Goal: Check status

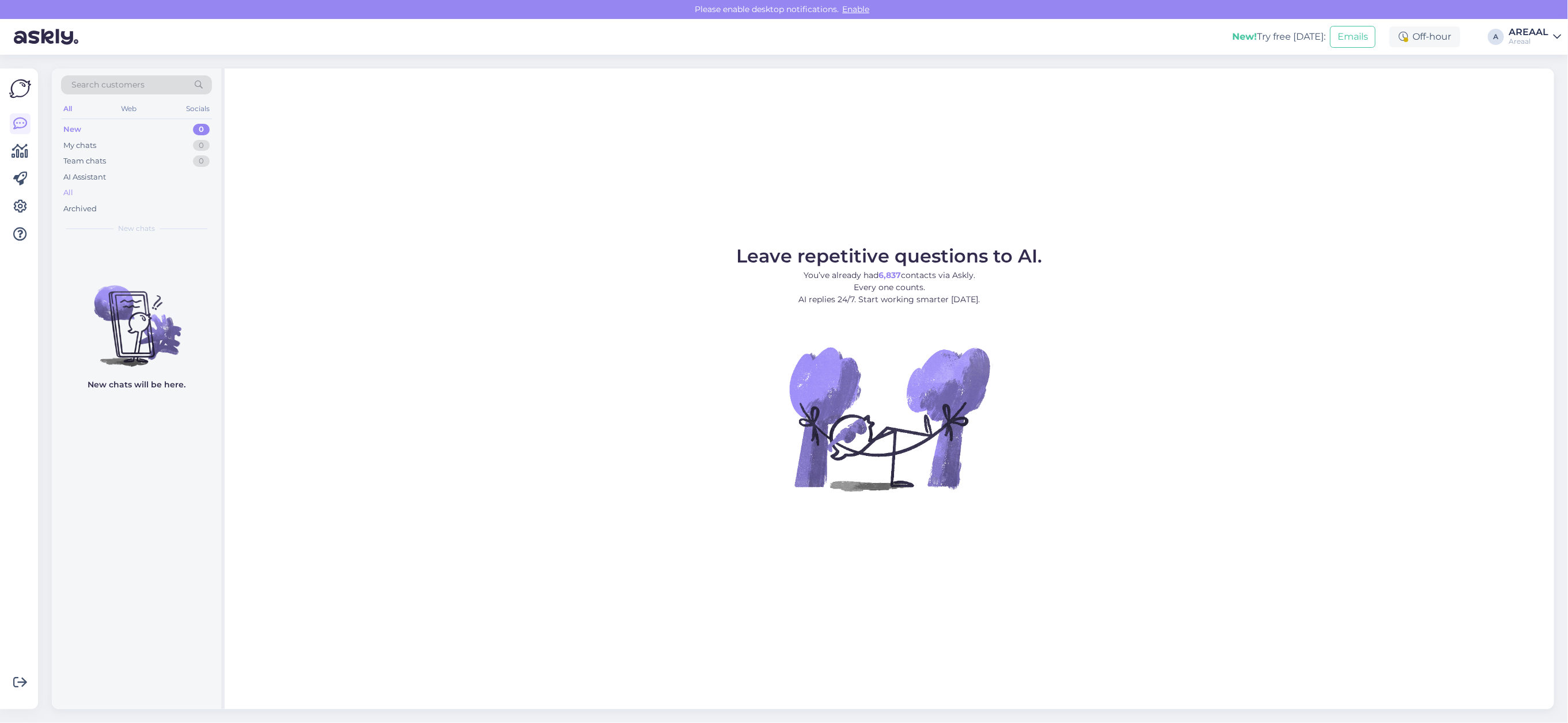
click at [205, 185] on div "All" at bounding box center [136, 193] width 151 height 16
click at [159, 190] on div "All" at bounding box center [136, 193] width 151 height 16
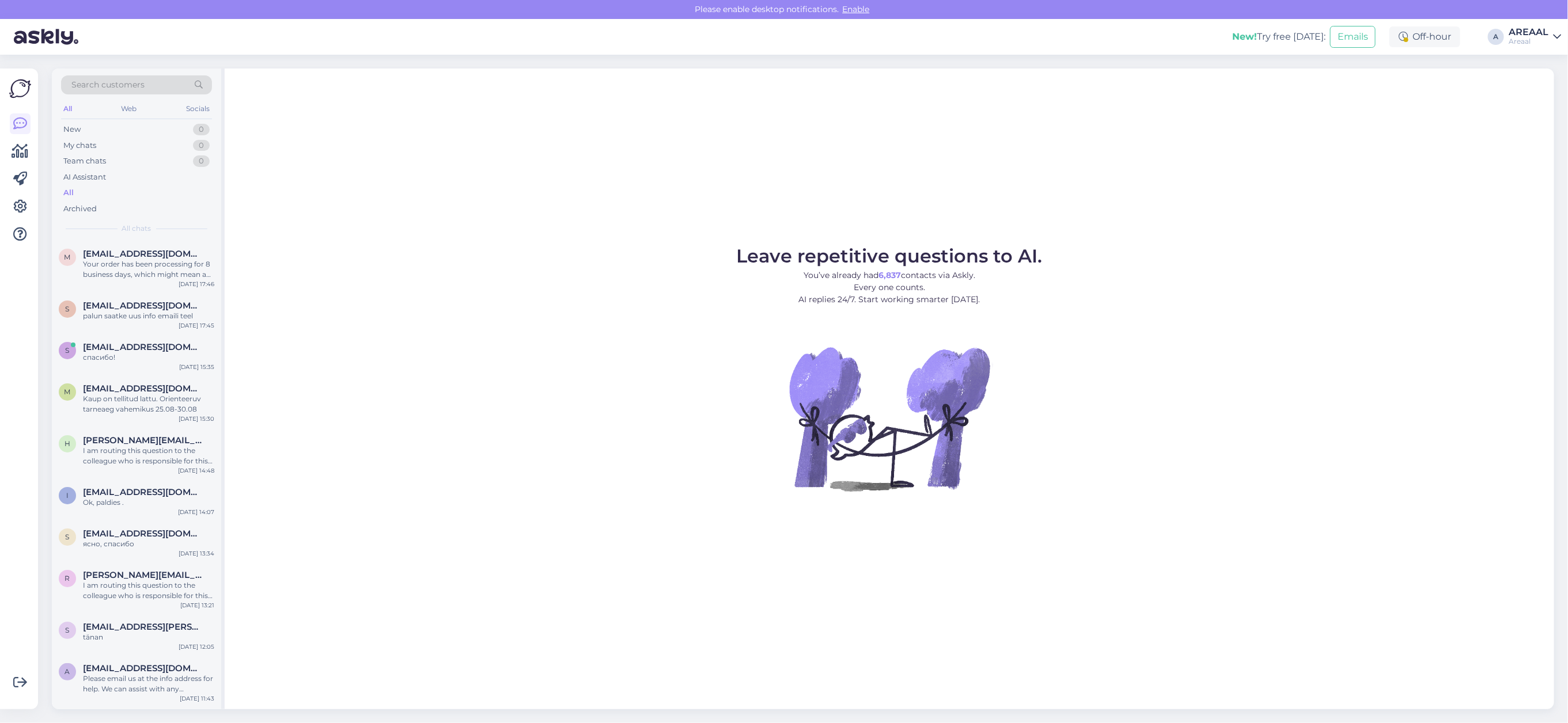
click at [587, 208] on div "Leave repetitive questions to AI. You’ve already had 6,837 contacts via Askly. …" at bounding box center [890, 389] width 1330 height 641
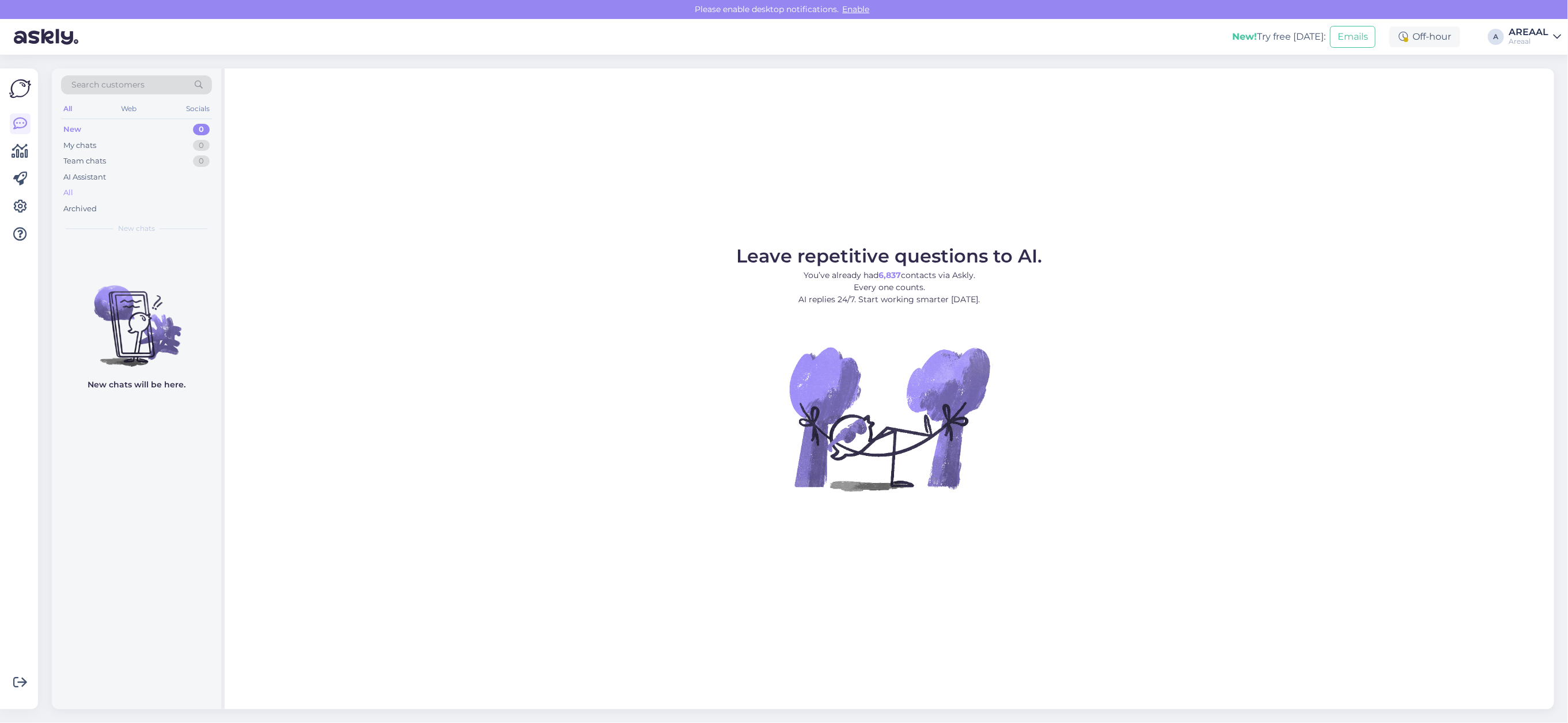
click at [118, 199] on div "All" at bounding box center [136, 193] width 151 height 16
click at [118, 195] on div "All" at bounding box center [136, 193] width 151 height 16
click at [119, 192] on div "All" at bounding box center [136, 193] width 151 height 16
click at [99, 189] on div "All" at bounding box center [136, 193] width 151 height 16
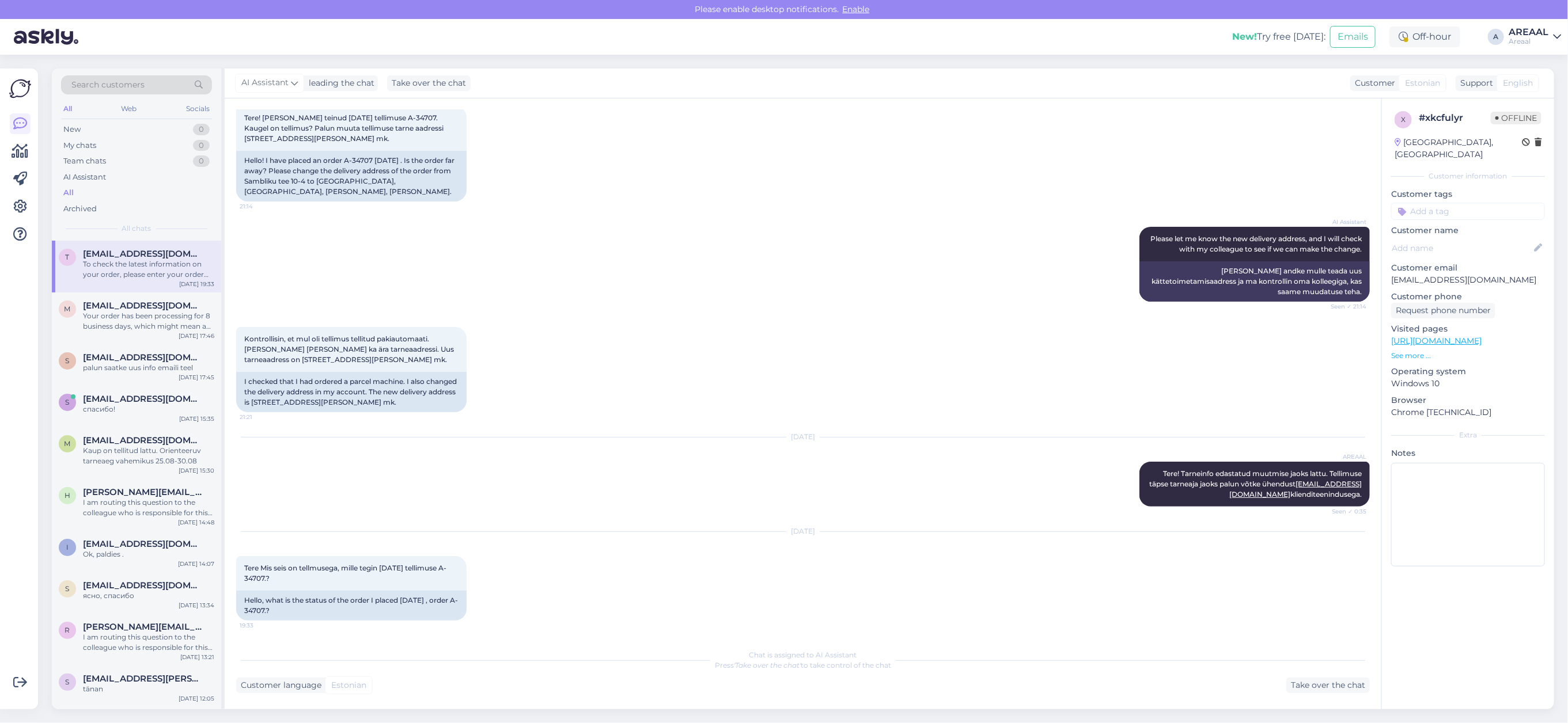
scroll to position [227, 0]
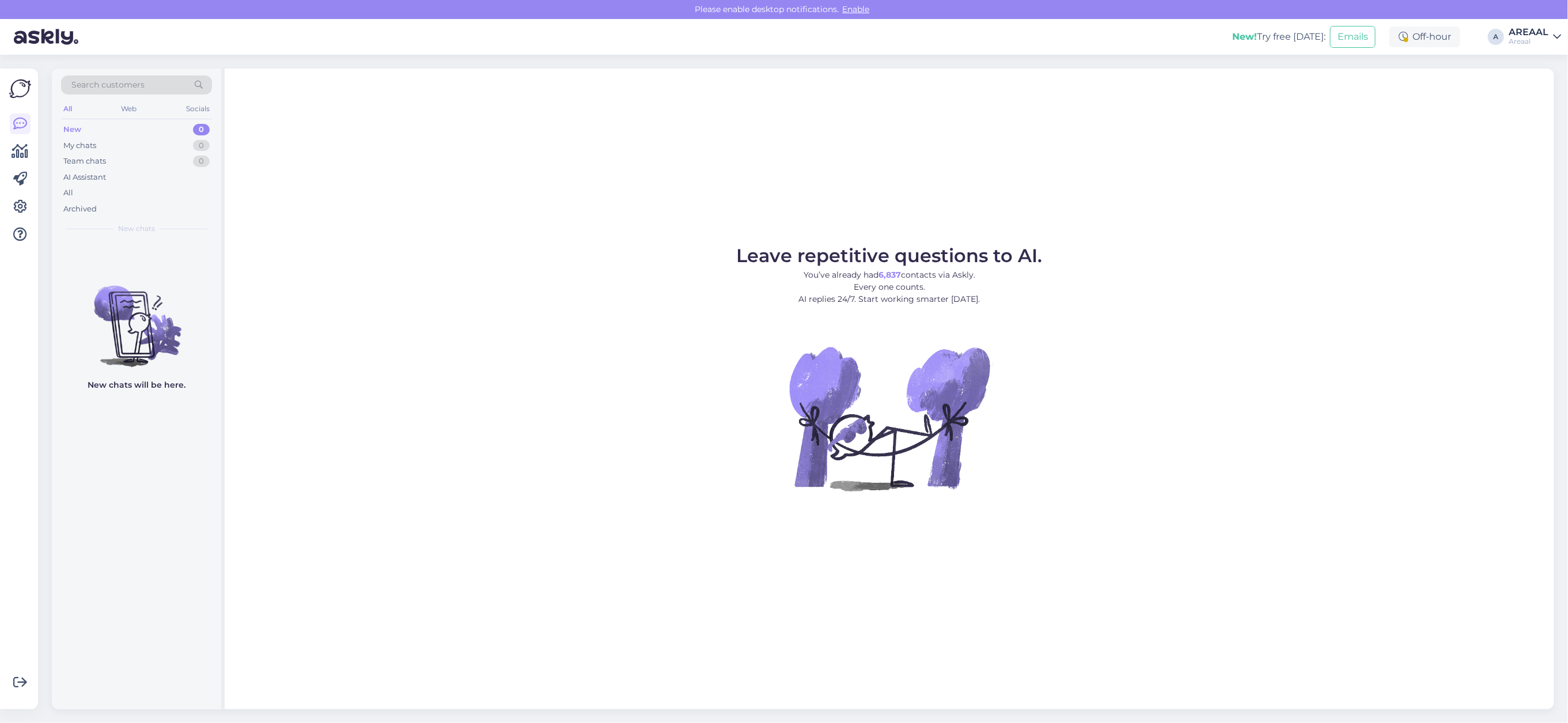
click at [145, 189] on div "All" at bounding box center [136, 193] width 151 height 16
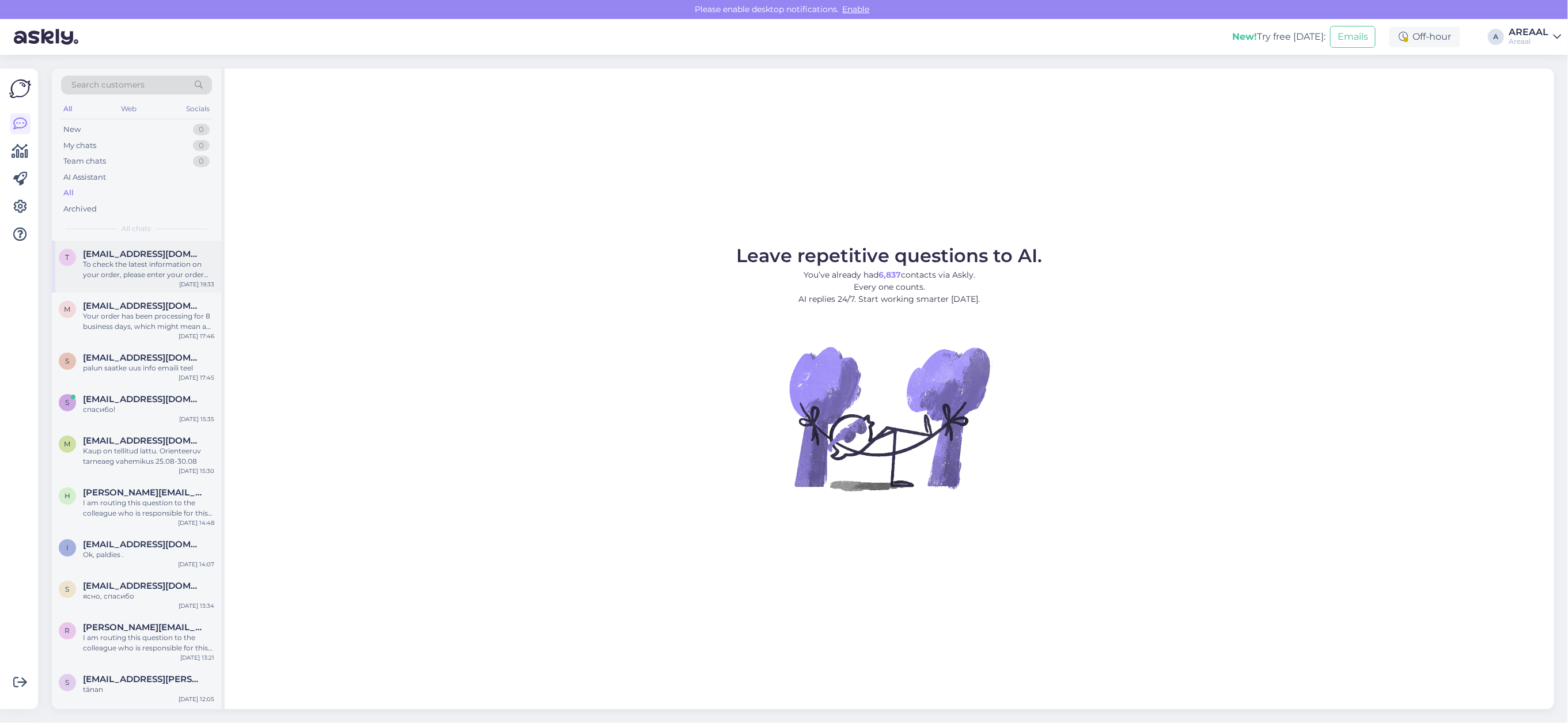
click at [156, 254] on span "[EMAIL_ADDRESS][DOMAIN_NAME]" at bounding box center [143, 253] width 120 height 10
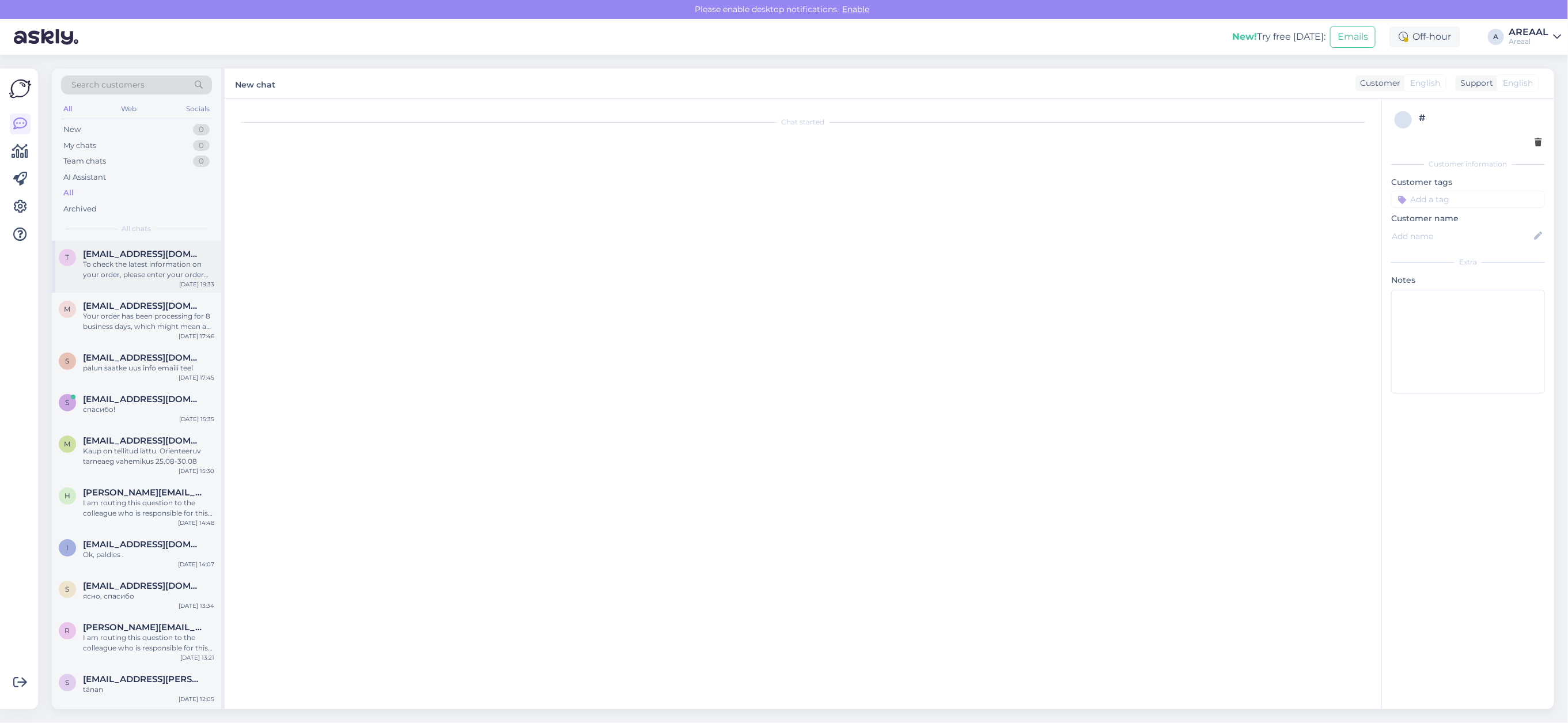
scroll to position [228, 0]
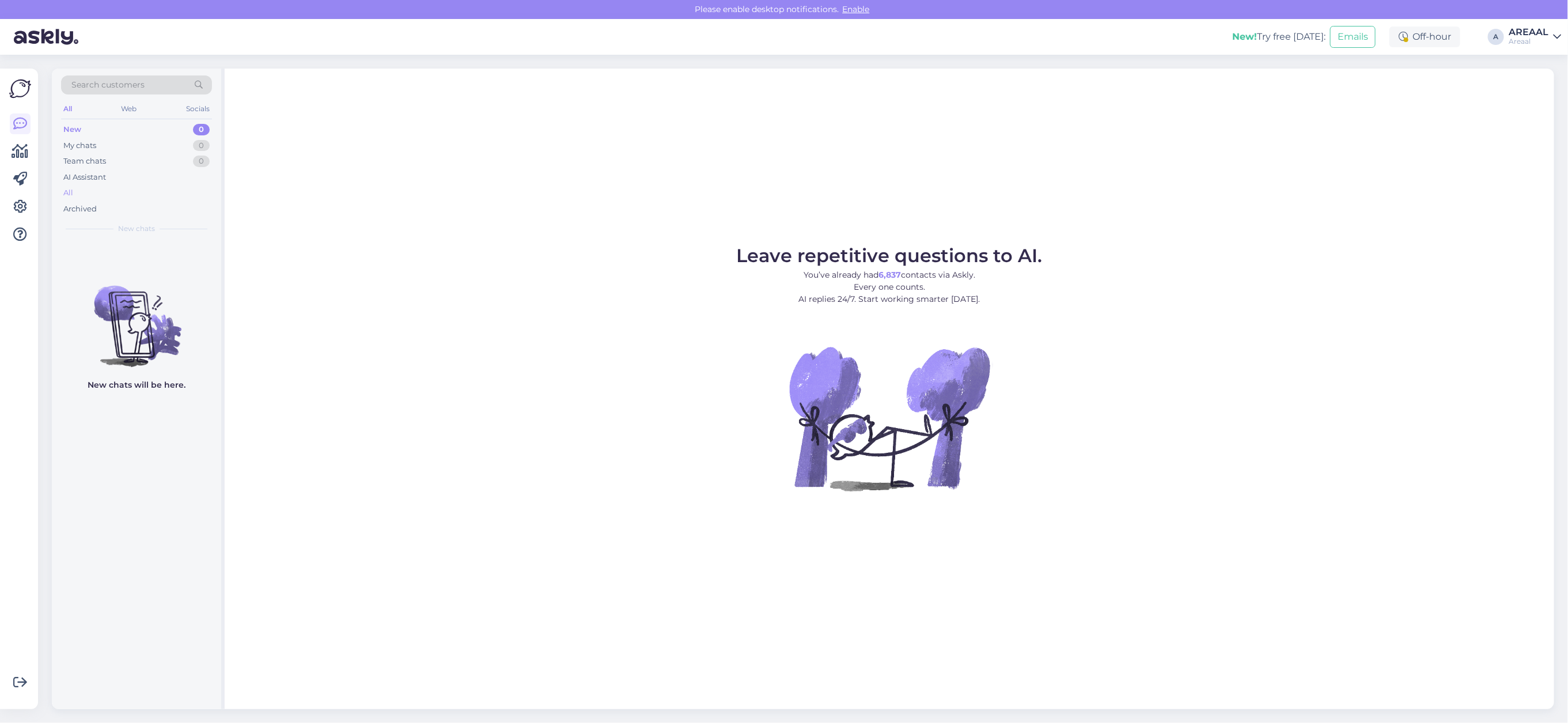
click at [117, 192] on div "All" at bounding box center [136, 193] width 151 height 16
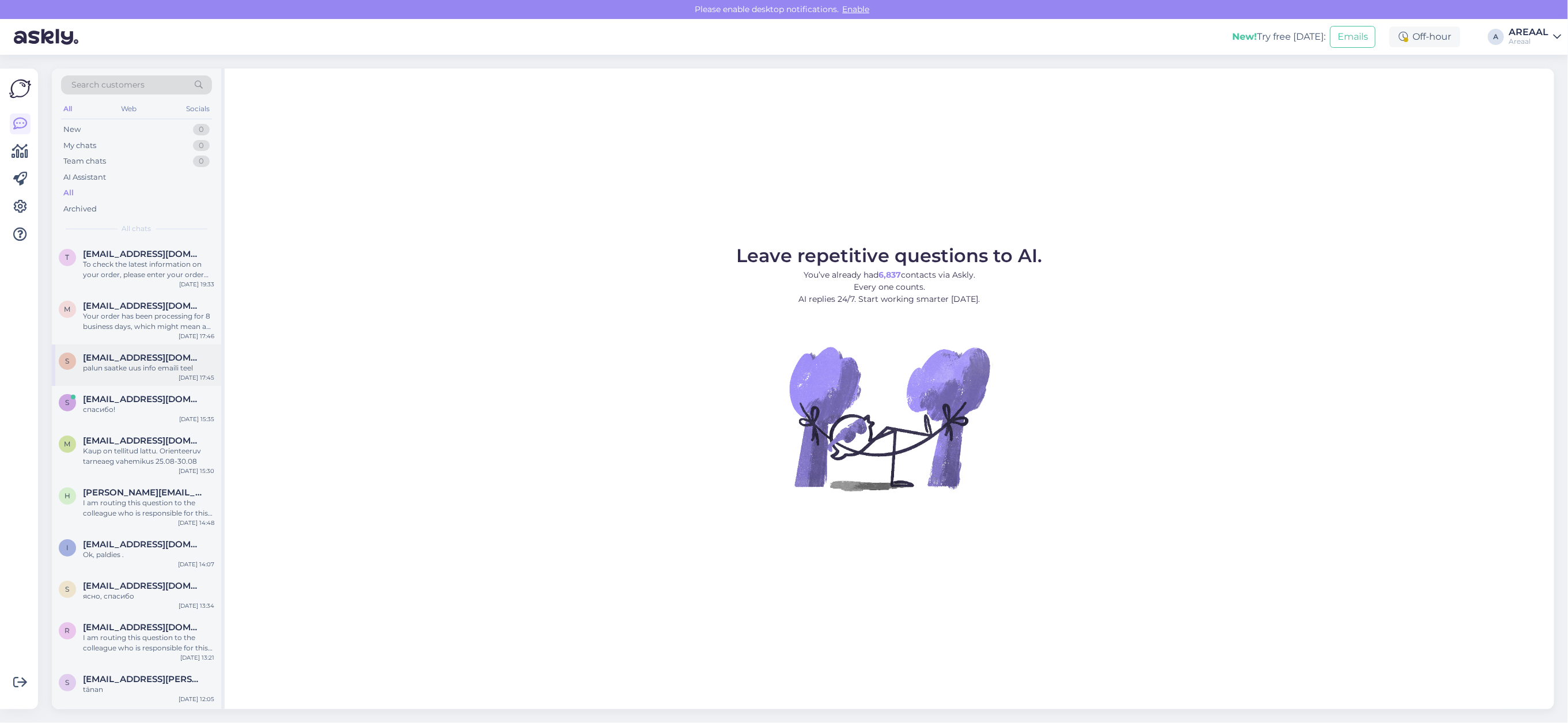
click at [150, 365] on div "palun saatke uus info emaili teel" at bounding box center [148, 368] width 131 height 10
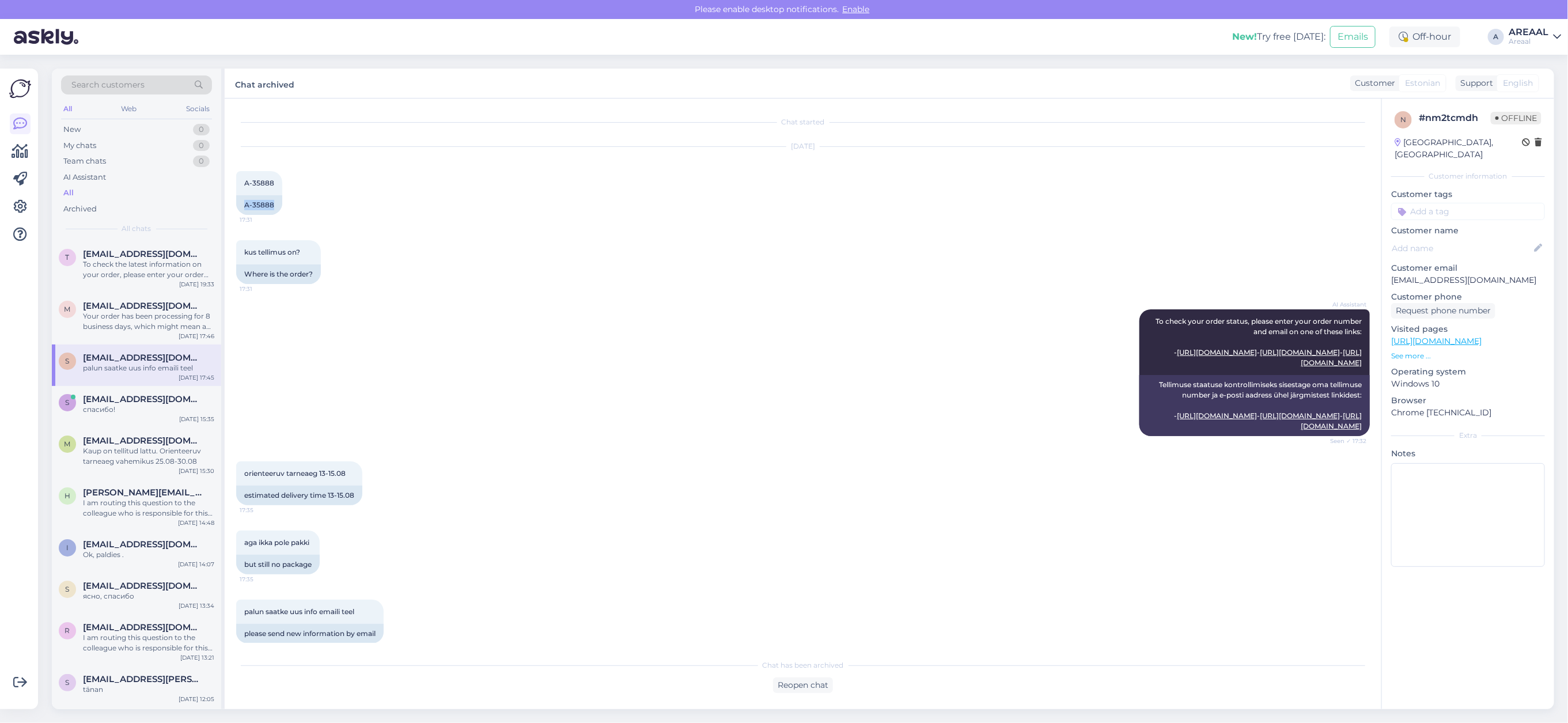
drag, startPoint x: 280, startPoint y: 208, endPoint x: 229, endPoint y: 205, distance: 51.1
click at [229, 205] on div "Chat started Aug 19 2025 A-35888 17:31 A-35888 kus tellimus on? 17:31 Where is …" at bounding box center [803, 403] width 1157 height 610
click at [493, 277] on div "kus tellimus on? 17:31 Where is the order?" at bounding box center [803, 262] width 1134 height 69
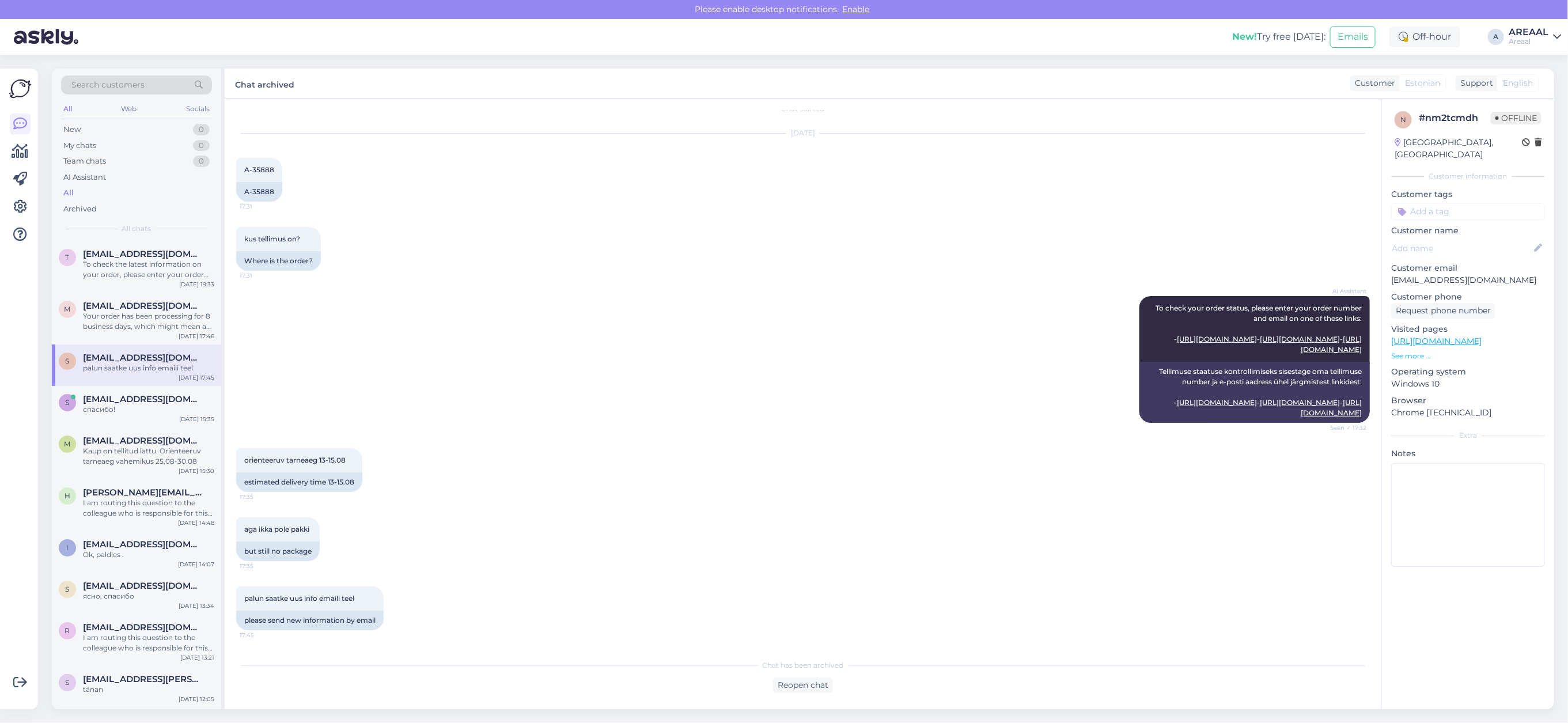
scroll to position [33, 0]
click at [486, 294] on div "AI Assistant To check your order status, please enter your order number and ema…" at bounding box center [803, 359] width 1134 height 152
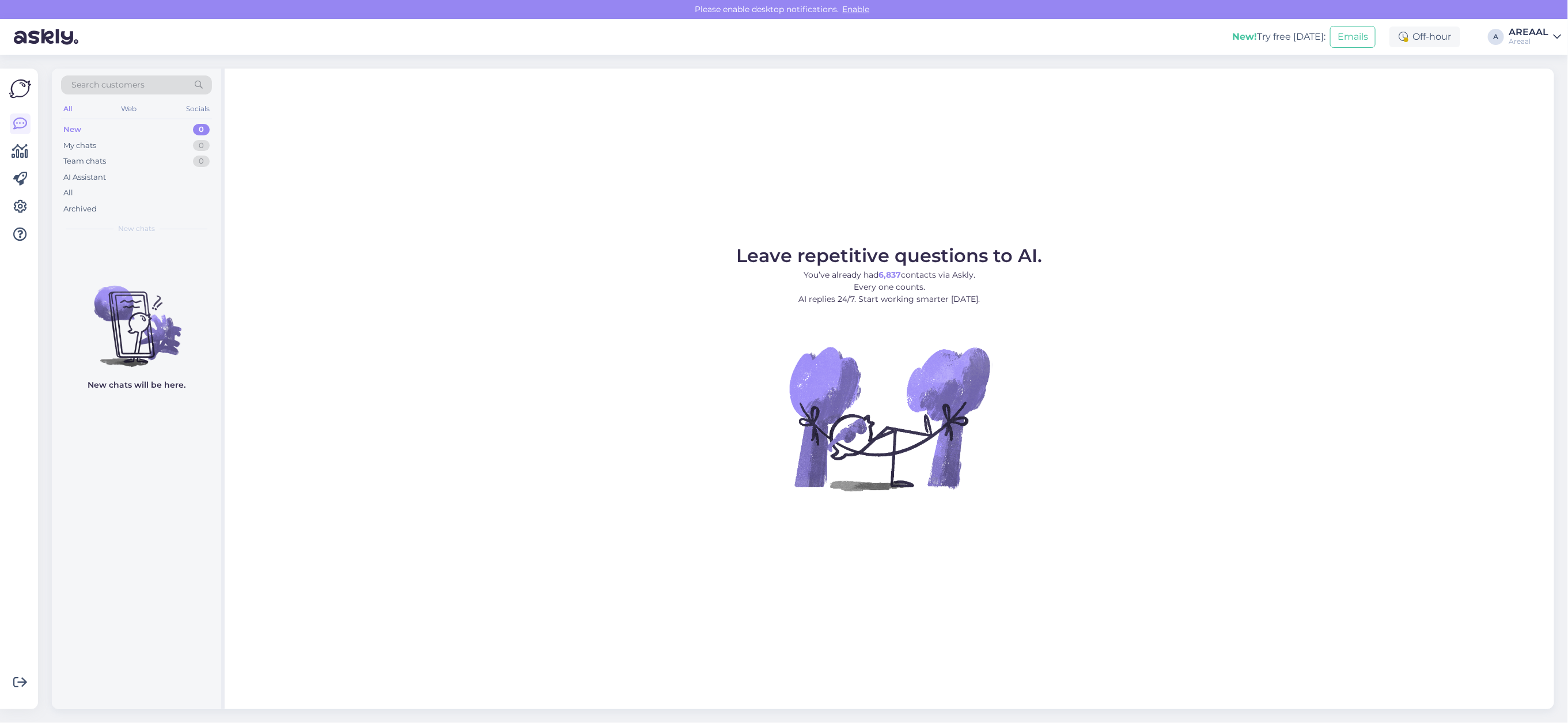
click at [148, 206] on div "Archived" at bounding box center [136, 209] width 151 height 16
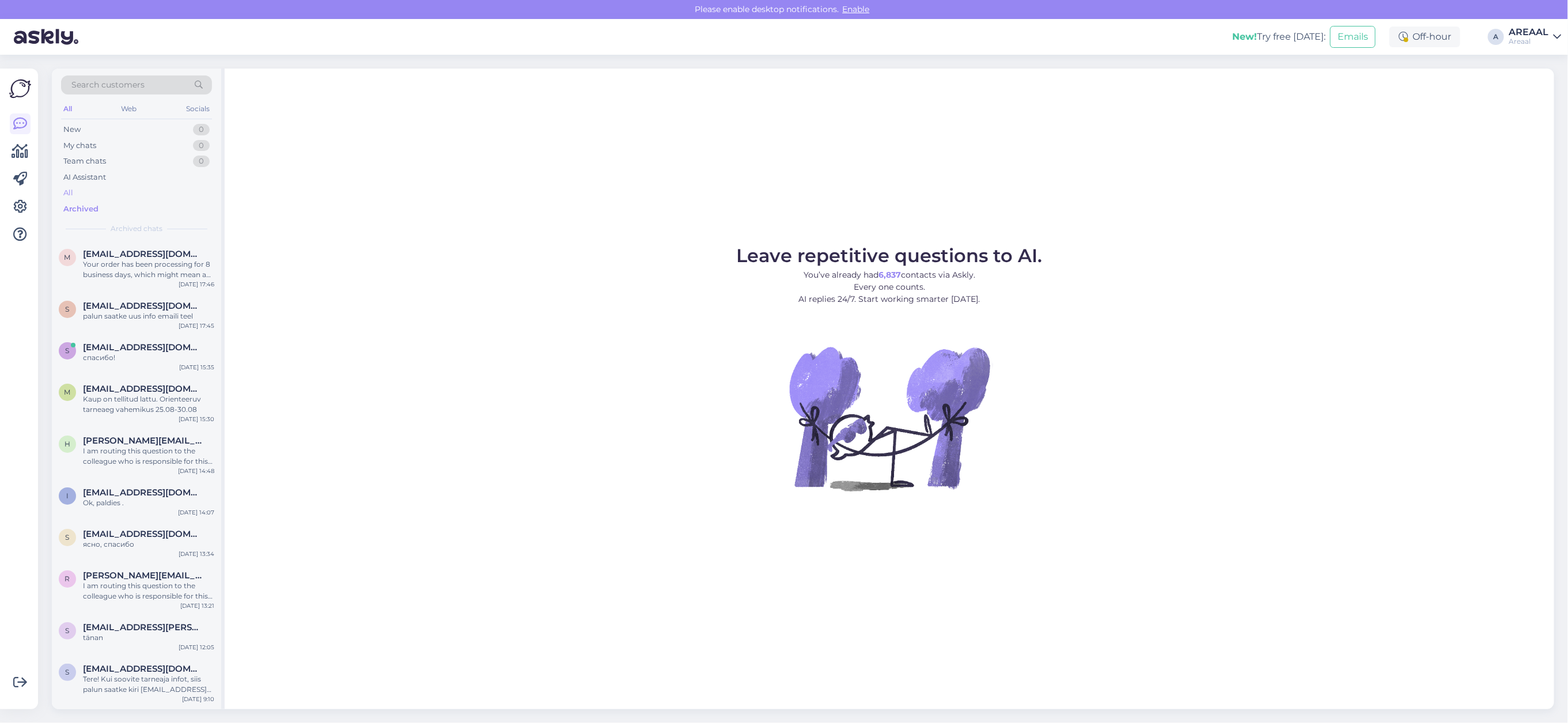
click at [147, 194] on div "All" at bounding box center [136, 193] width 151 height 16
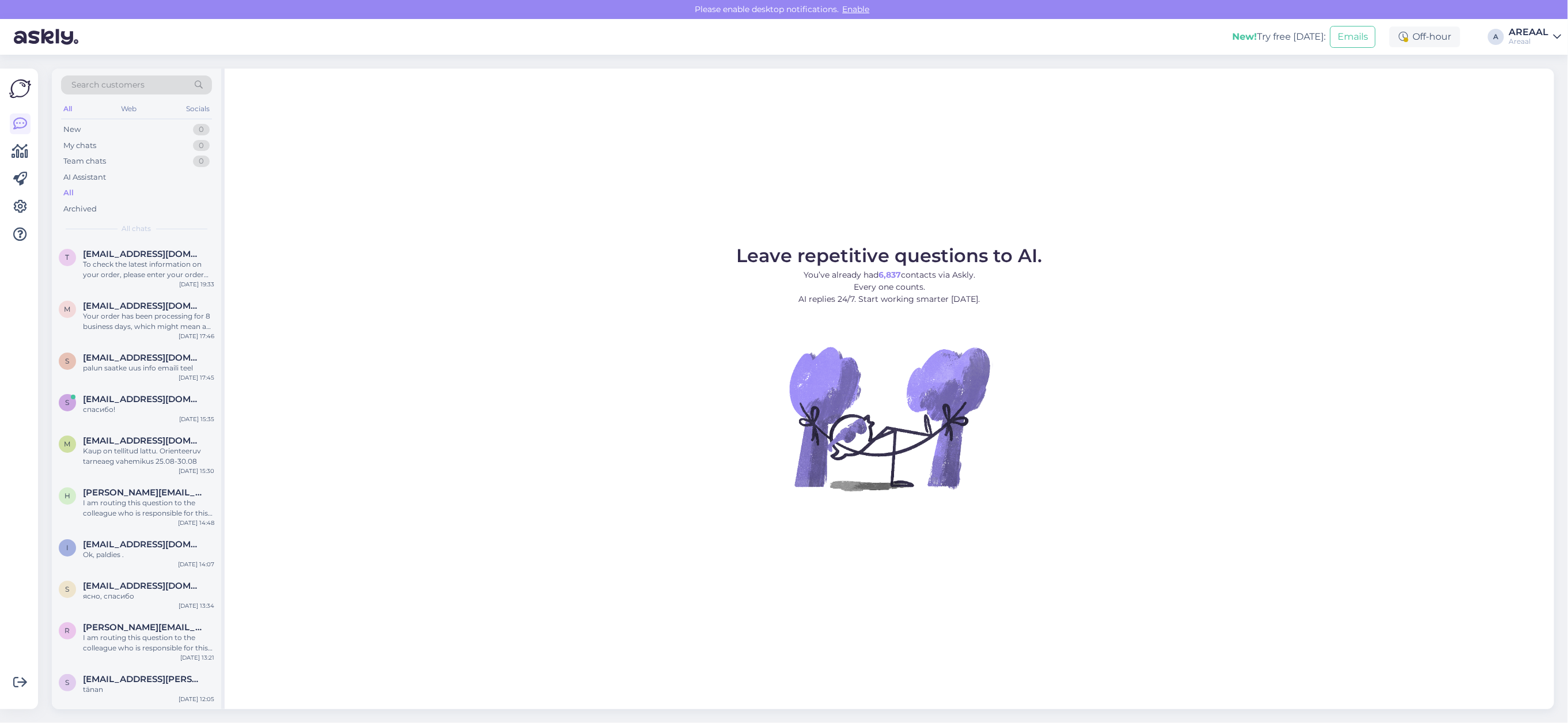
click at [373, 225] on div "Leave repetitive questions to AI. You’ve already had 6,837 contacts via Askly. …" at bounding box center [890, 388] width 1330 height 640
click at [165, 272] on div "To check the latest information on your order, please enter your order number a…" at bounding box center [148, 269] width 131 height 21
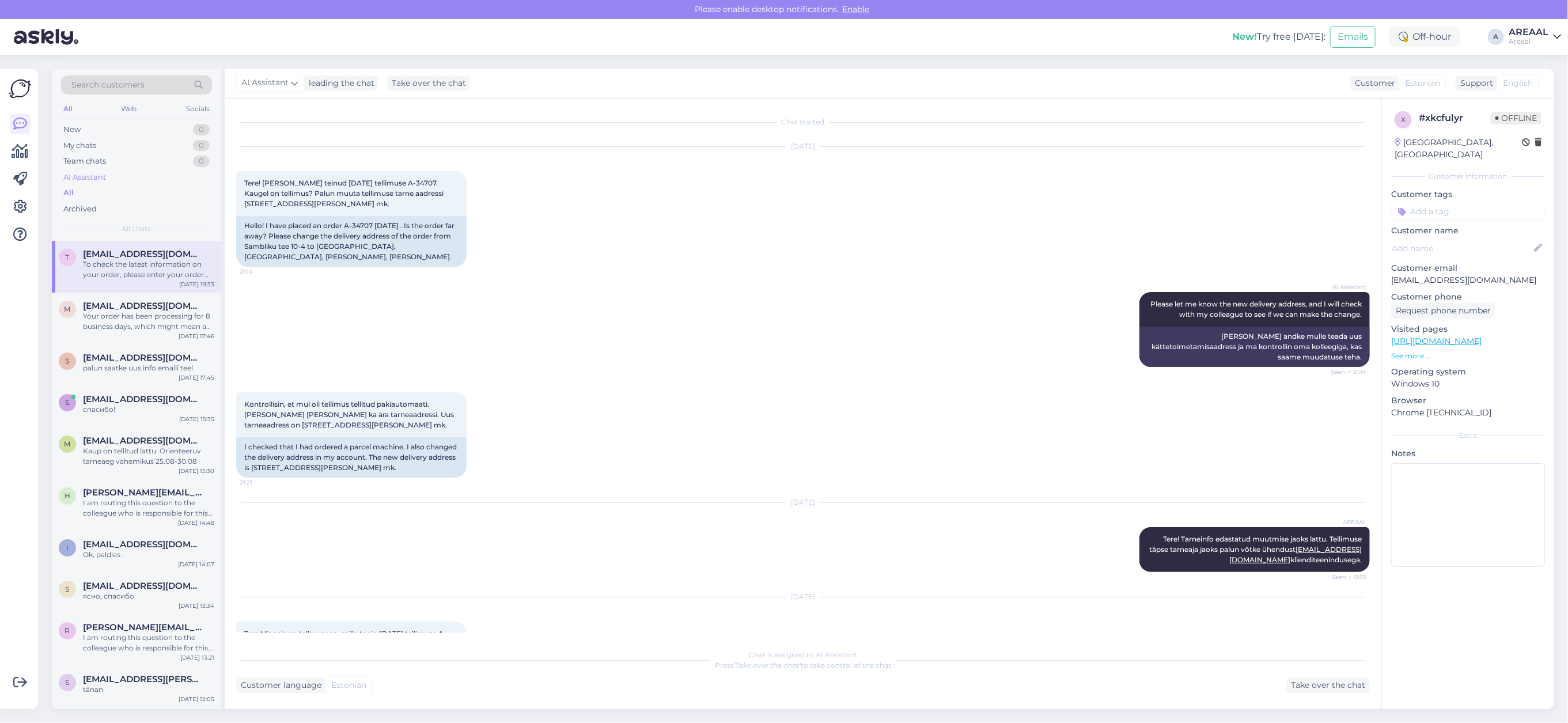
scroll to position [228, 0]
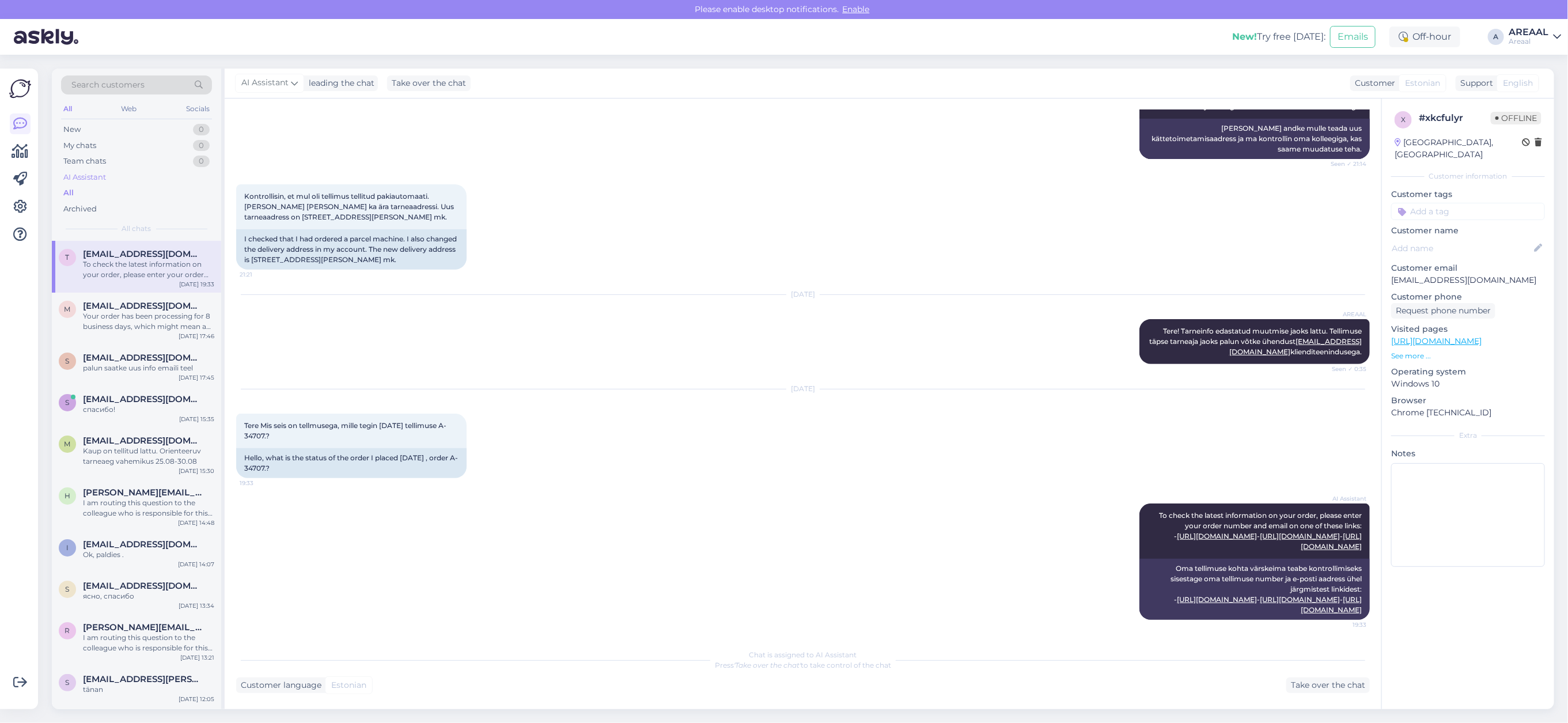
click at [145, 184] on div "AI Assistant" at bounding box center [136, 177] width 151 height 16
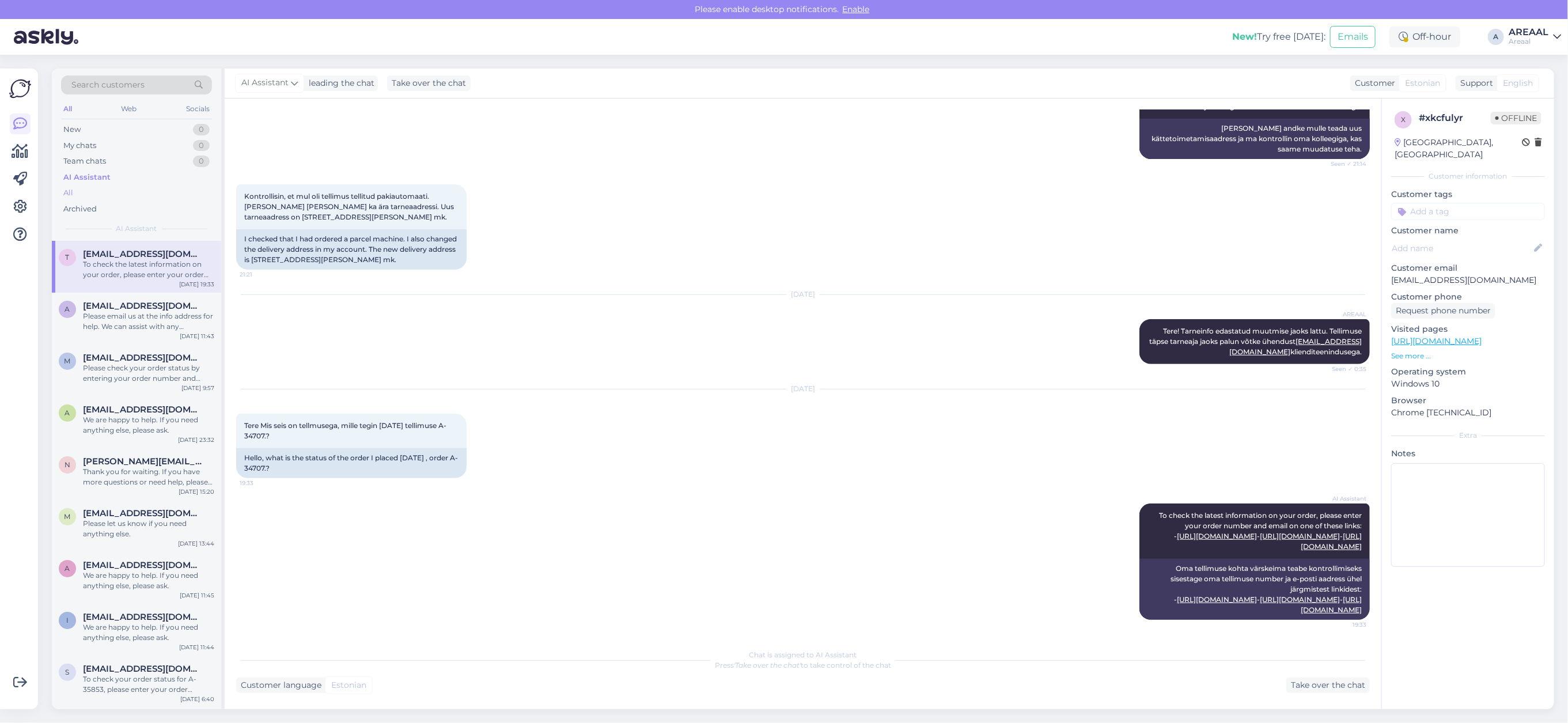
click at [144, 193] on div "All" at bounding box center [136, 193] width 151 height 16
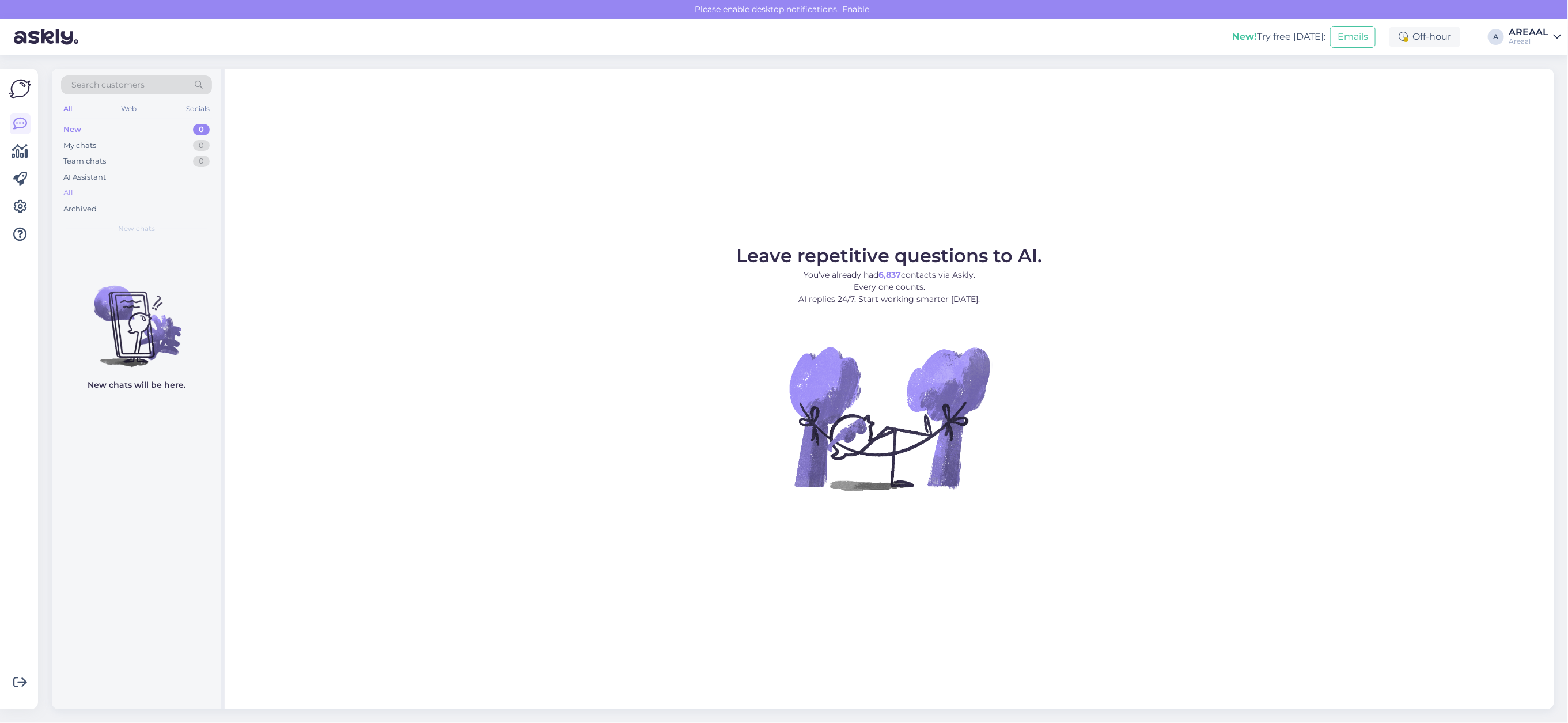
click at [103, 189] on div "All" at bounding box center [136, 193] width 151 height 16
click at [96, 182] on div "AI Assistant" at bounding box center [84, 177] width 43 height 12
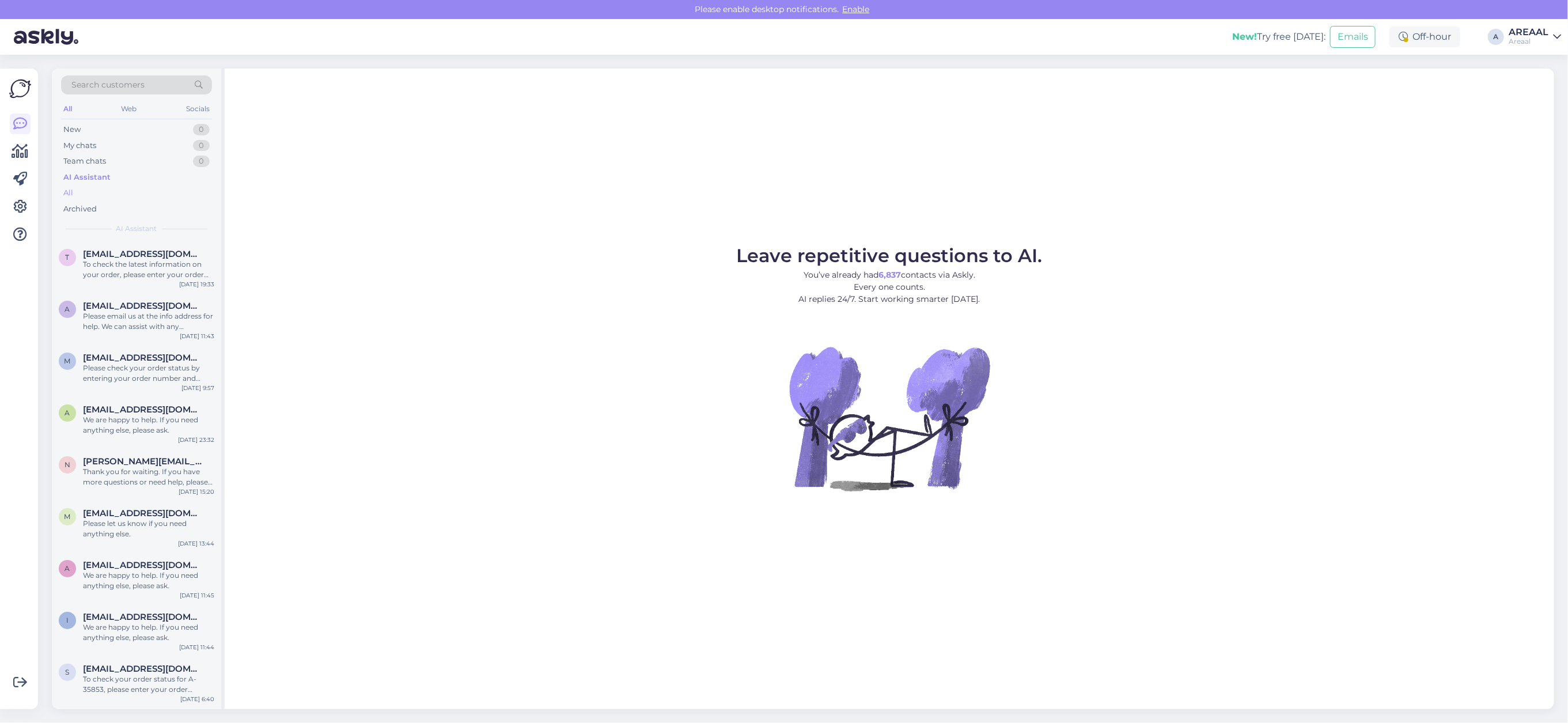
click at [96, 190] on div "All" at bounding box center [136, 193] width 151 height 16
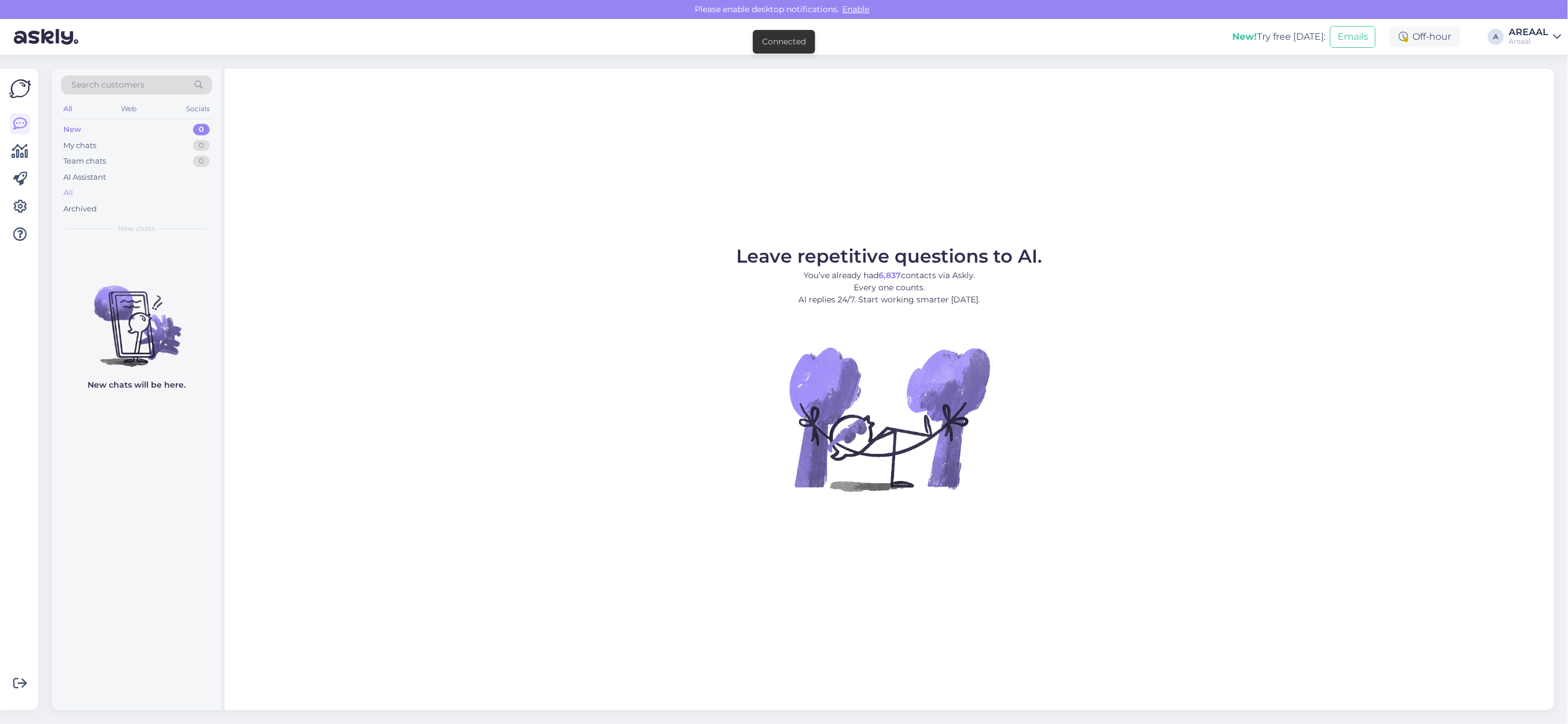
click at [156, 189] on div "All" at bounding box center [136, 193] width 151 height 16
click at [96, 193] on div "All" at bounding box center [136, 193] width 151 height 16
click at [155, 184] on div "AI Assistant" at bounding box center [136, 177] width 151 height 16
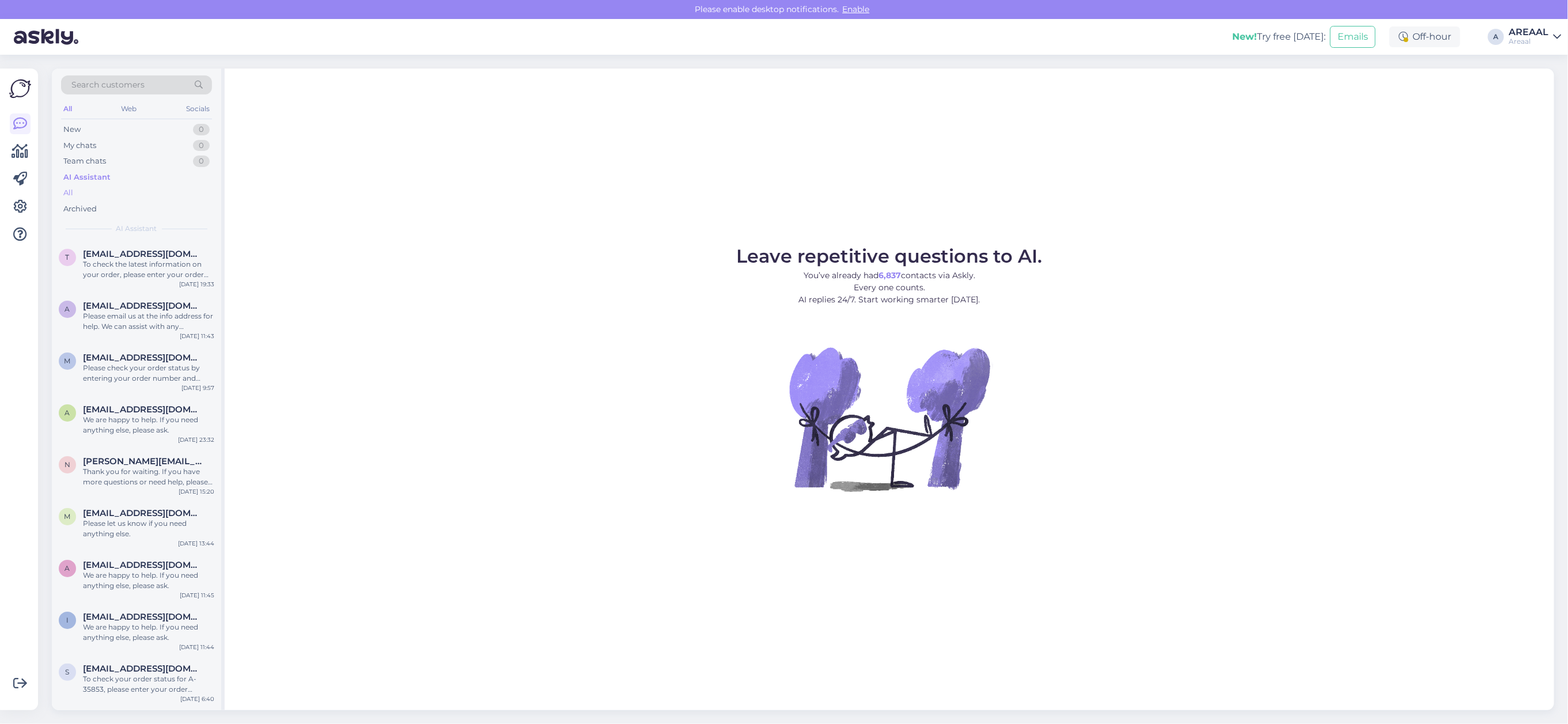
click at [159, 197] on div "All" at bounding box center [136, 193] width 151 height 16
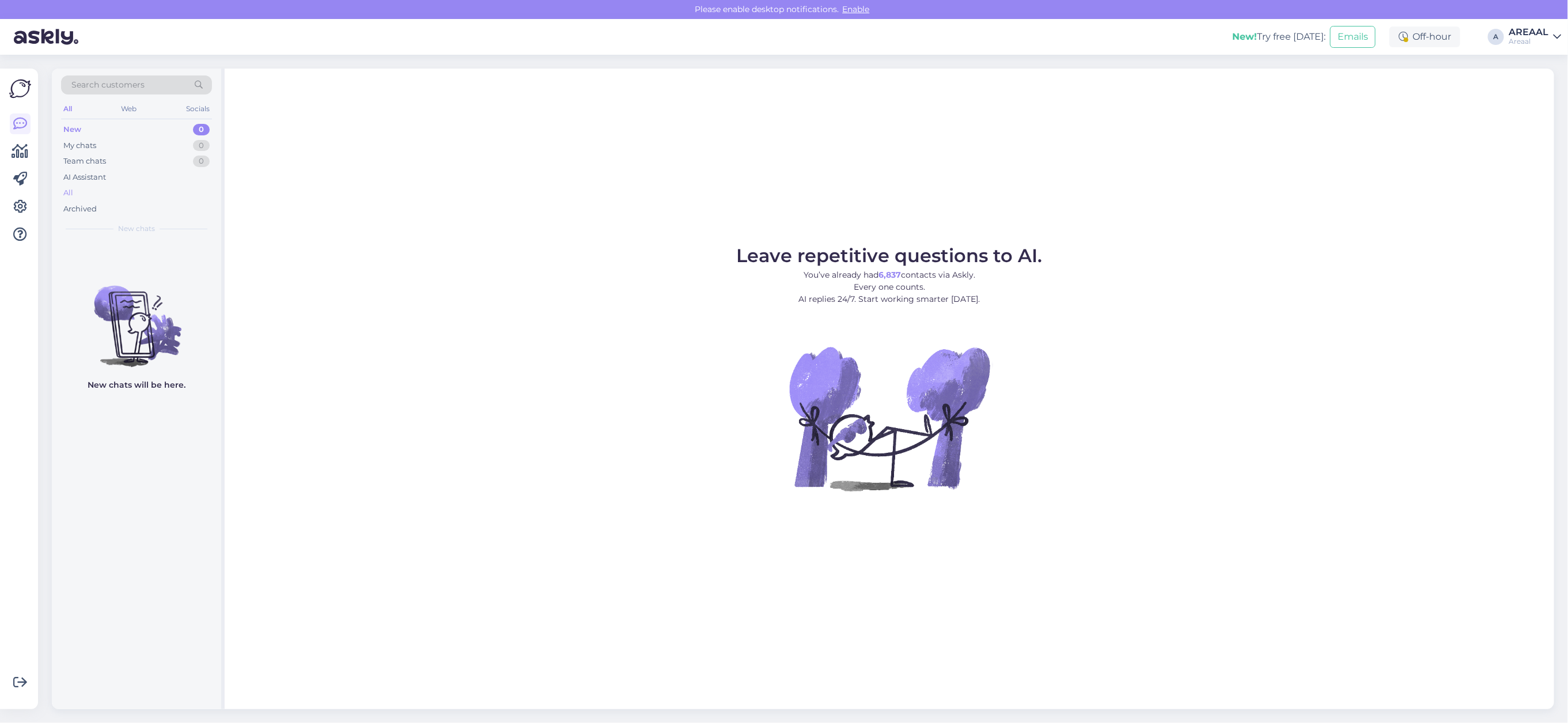
click at [141, 194] on div "All" at bounding box center [136, 193] width 151 height 16
click at [168, 190] on div "All" at bounding box center [136, 193] width 151 height 16
click at [152, 190] on div "All" at bounding box center [136, 193] width 151 height 16
click at [106, 189] on div "All" at bounding box center [136, 193] width 151 height 16
